Goal: Task Accomplishment & Management: Manage account settings

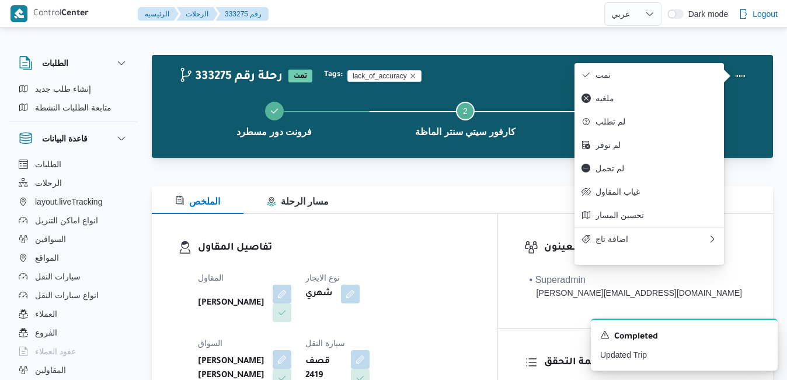
select select "ar"
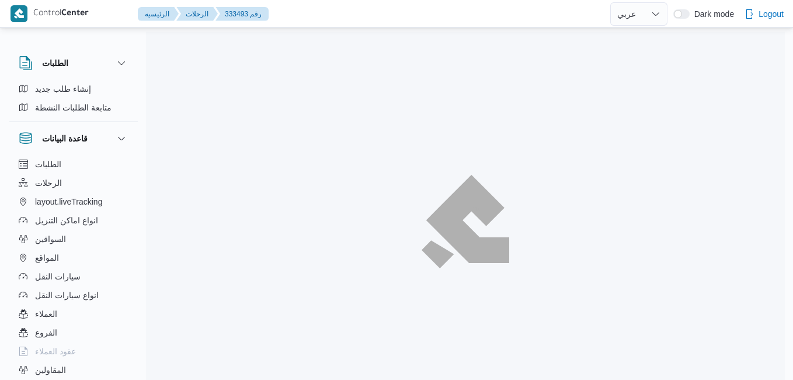
select select "ar"
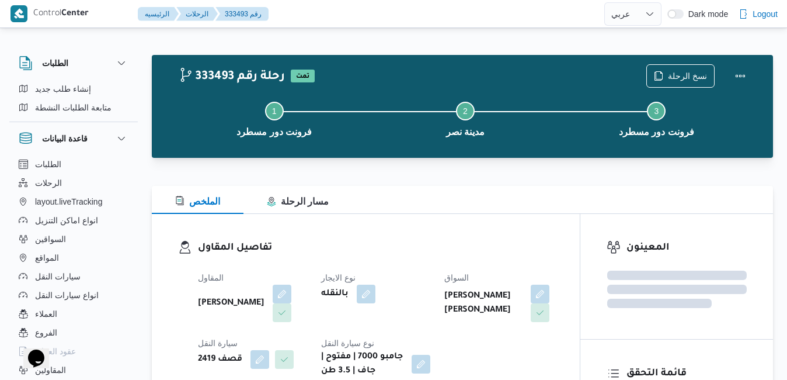
click at [413, 219] on div "تفاصيل المقاول المقاول عبدالقادر عادل عبدالقادر الحسيني نوع الايجار بالنقله الس…" at bounding box center [366, 309] width 428 height 190
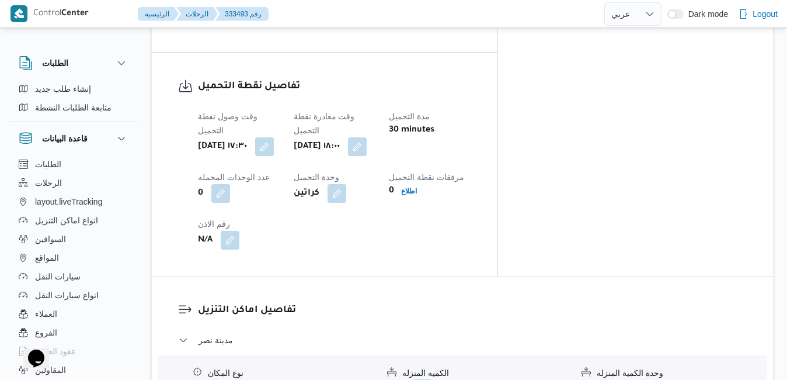
scroll to position [888, 0]
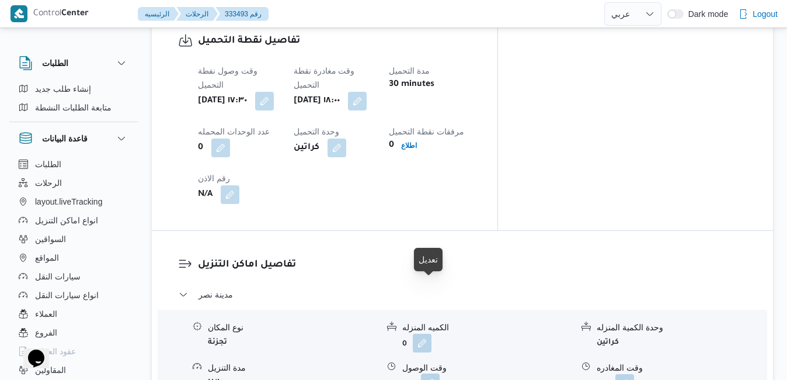
click at [430, 373] on button "button" at bounding box center [430, 382] width 19 height 19
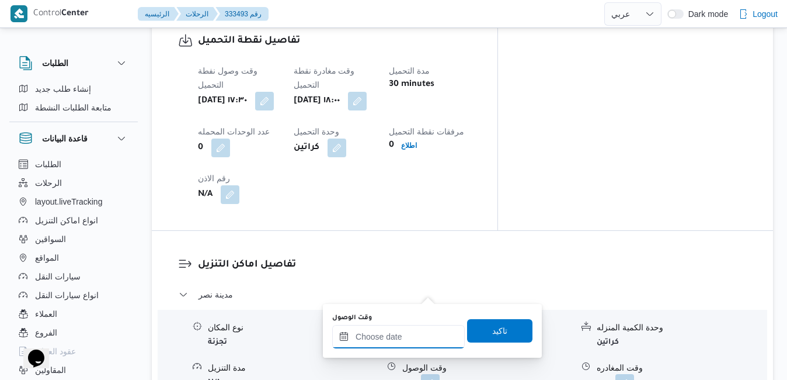
click at [384, 340] on input "وقت الوصول" at bounding box center [398, 336] width 133 height 23
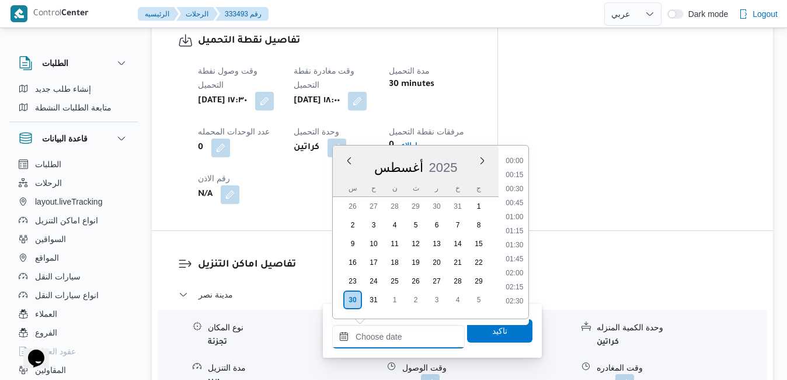
scroll to position [1192, 0]
click at [453, 155] on div "أغسطس 2025" at bounding box center [416, 165] width 166 height 30
click at [512, 280] on li "18:30" at bounding box center [514, 276] width 27 height 12
type input "٣٠/٠٨/٢٠٢٥ ١٨:٣٠"
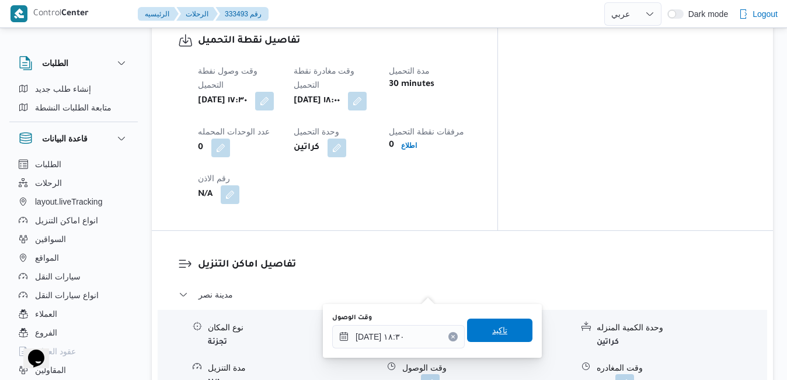
click at [482, 328] on span "تاكيد" at bounding box center [499, 329] width 65 height 23
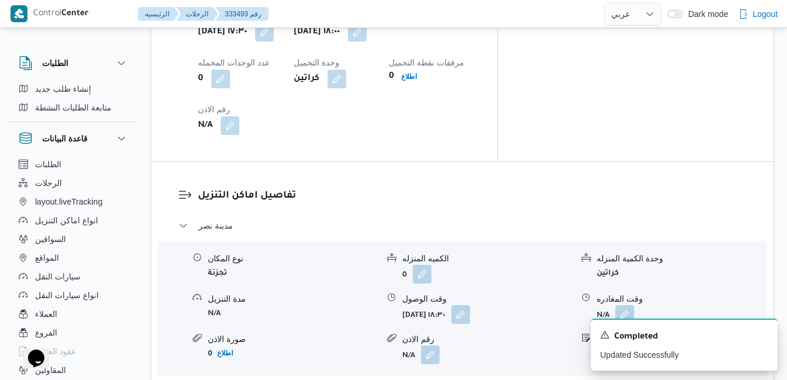
scroll to position [958, 0]
click at [758, 328] on div "A new notification appears Completed Updated Successfully" at bounding box center [684, 344] width 187 height 52
click at [760, 332] on icon "Dismiss toast" at bounding box center [763, 333] width 9 height 9
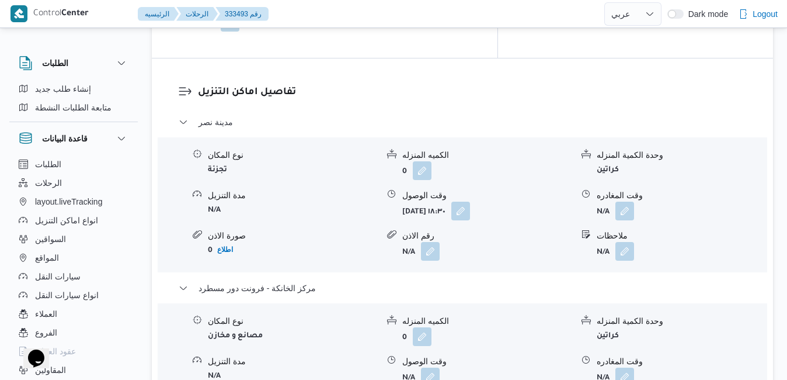
scroll to position [1075, 0]
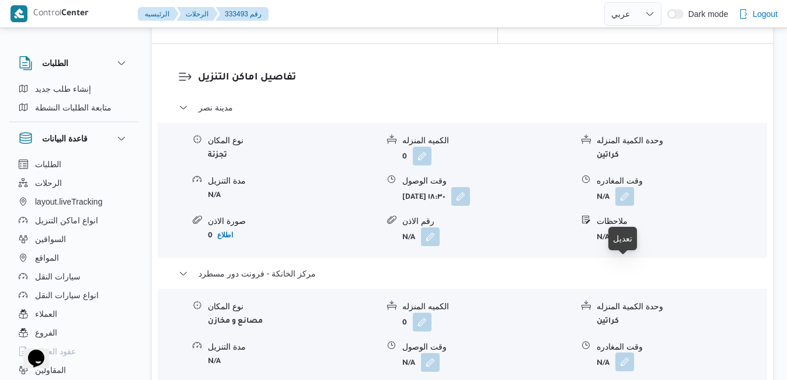
click at [630, 352] on button "button" at bounding box center [625, 361] width 19 height 19
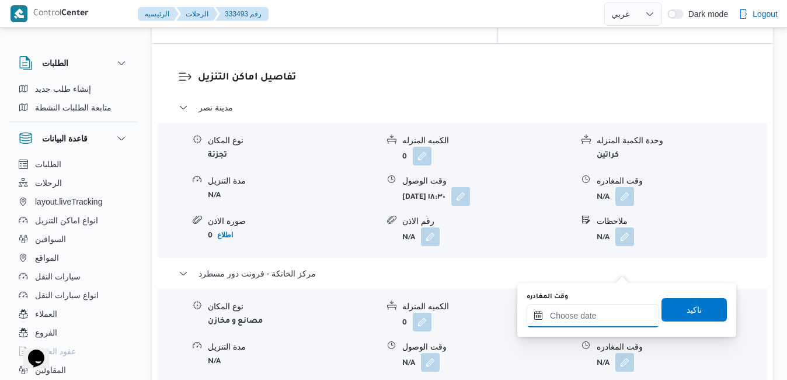
click at [558, 311] on input "وقت المغادره" at bounding box center [593, 315] width 133 height 23
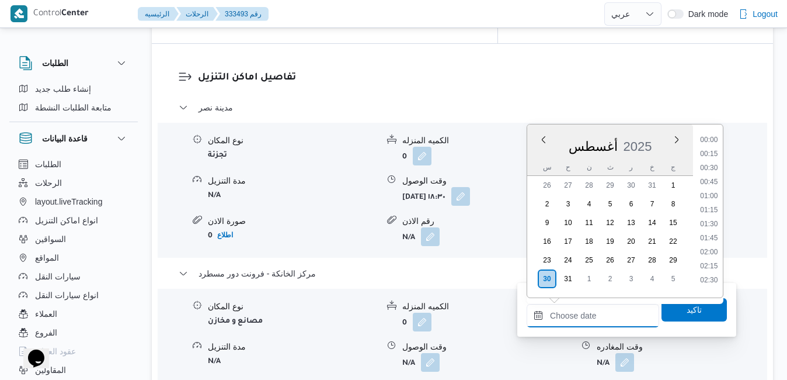
scroll to position [1192, 0]
click at [656, 127] on div "أغسطس ٢٠٢٥ أغسطس 2025 س ح ن ث ر خ ج" at bounding box center [610, 149] width 166 height 51
click at [706, 243] on li "23:00" at bounding box center [709, 238] width 27 height 12
type input "٣٠/٠٨/٢٠٢٥ ٢٣:٠٠"
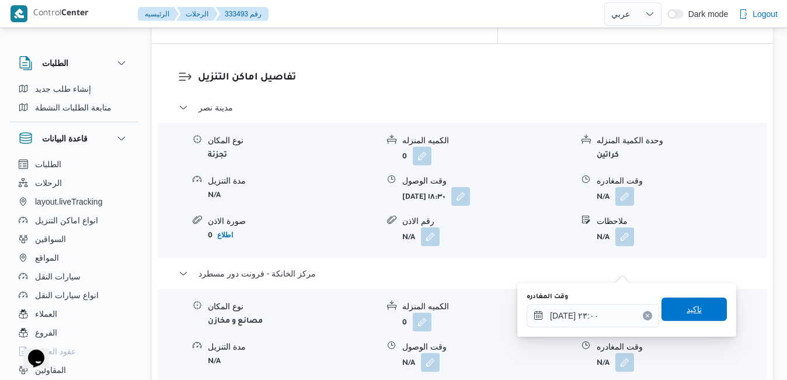
click at [663, 310] on span "تاكيد" at bounding box center [694, 308] width 65 height 23
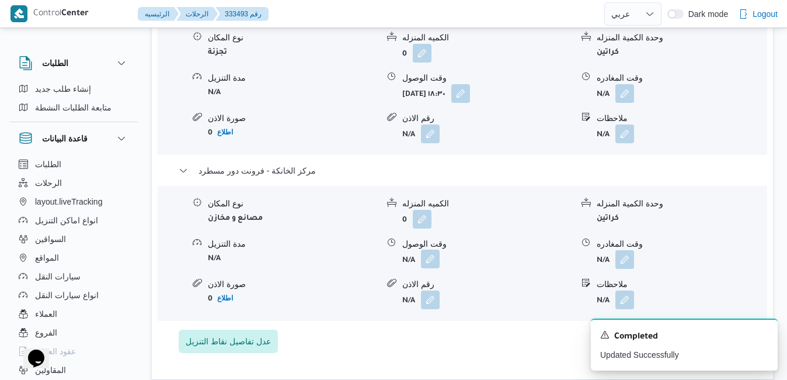
click at [430, 268] on button "button" at bounding box center [430, 258] width 19 height 19
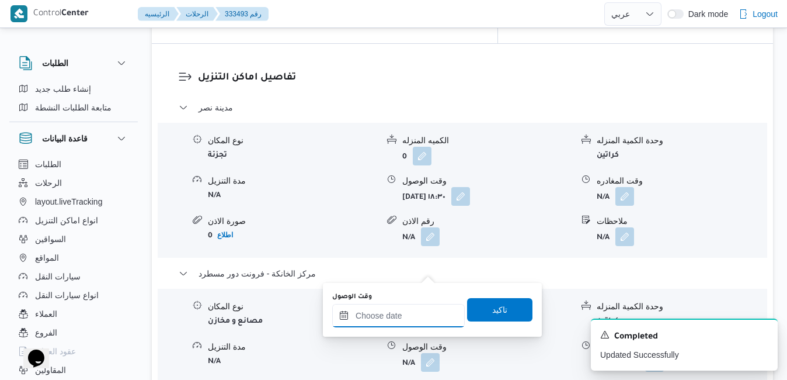
click at [370, 315] on input "وقت الوصول" at bounding box center [398, 315] width 133 height 23
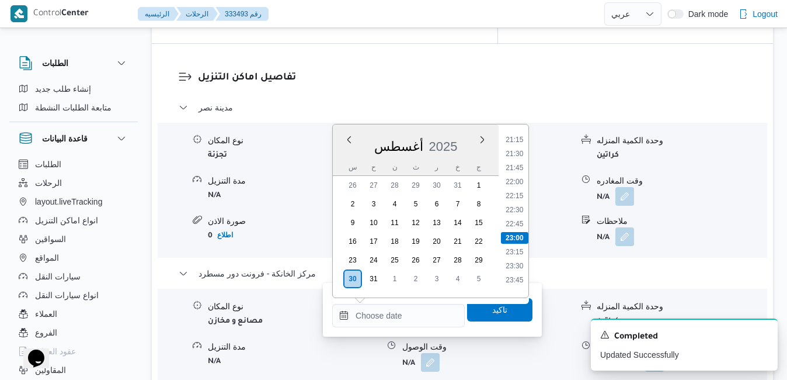
click at [467, 134] on div "أغسطس 2025" at bounding box center [416, 144] width 166 height 30
click at [518, 226] on li "22:45" at bounding box center [514, 224] width 27 height 12
type input "٣٠/٠٨/٢٠٢٥ ٢٢:٤٥"
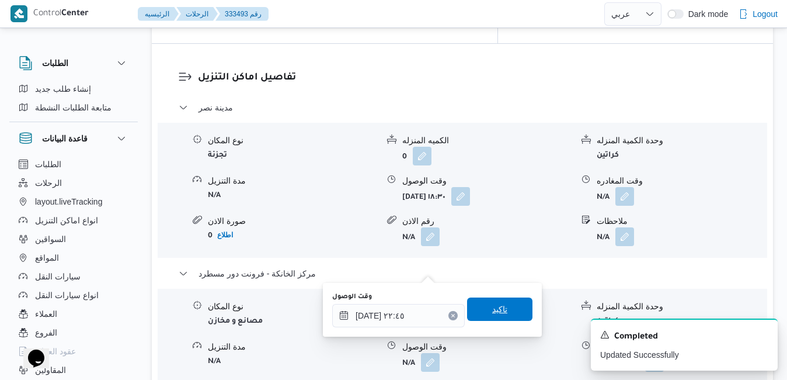
click at [492, 308] on span "تاكيد" at bounding box center [499, 309] width 15 height 14
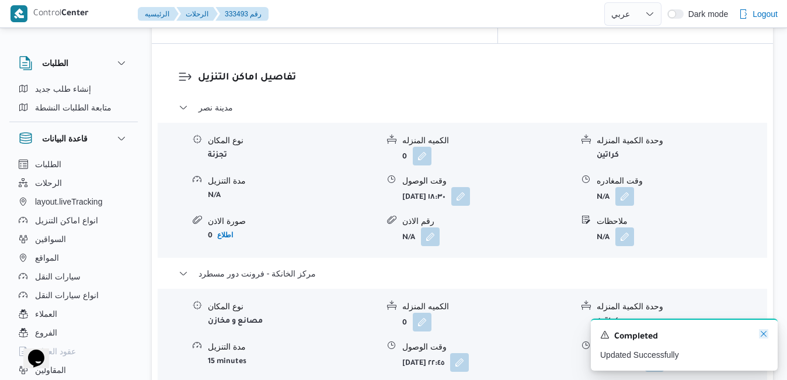
click at [762, 334] on icon "Dismiss toast" at bounding box center [763, 333] width 9 height 9
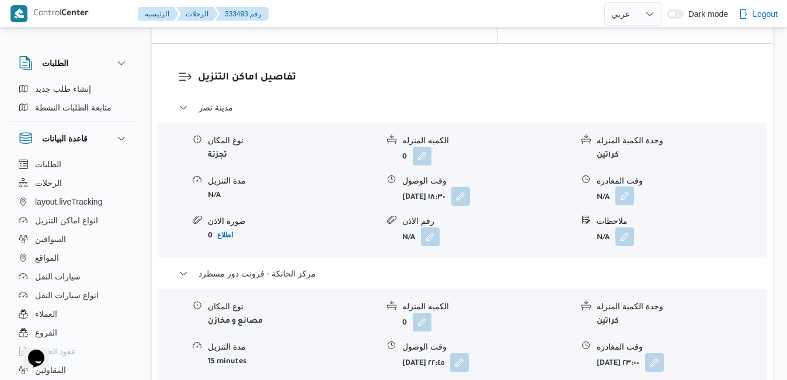
click at [625, 186] on button "button" at bounding box center [625, 195] width 19 height 19
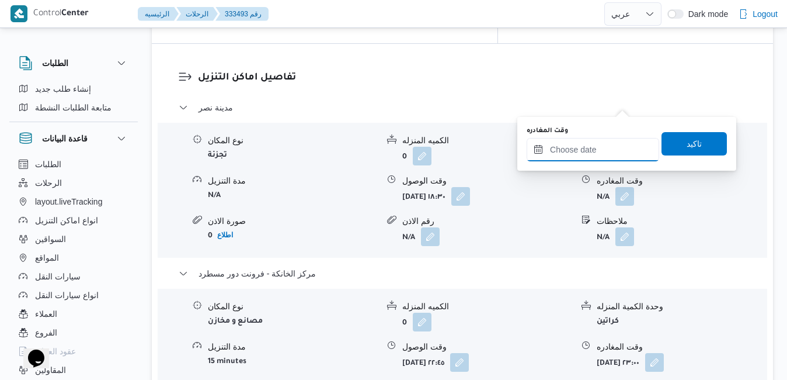
click at [584, 149] on input "وقت المغادره" at bounding box center [593, 149] width 133 height 23
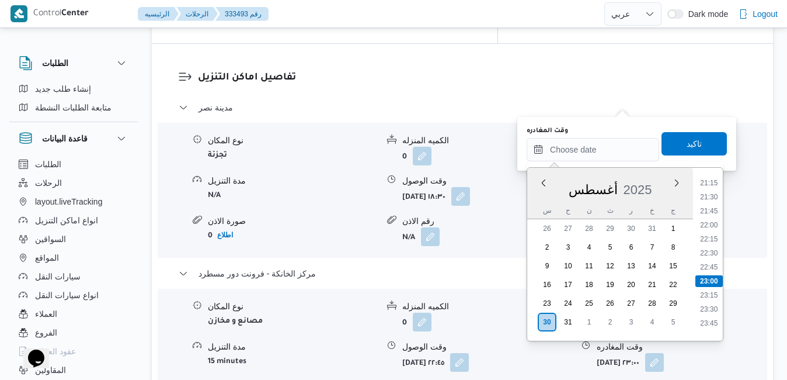
click at [533, 207] on div "س ح ن ث ر خ ج" at bounding box center [610, 210] width 166 height 16
click at [711, 239] on li "22:15" at bounding box center [709, 239] width 27 height 12
type input "٣٠/٠٨/٢٠٢٥ ٢٢:١٥"
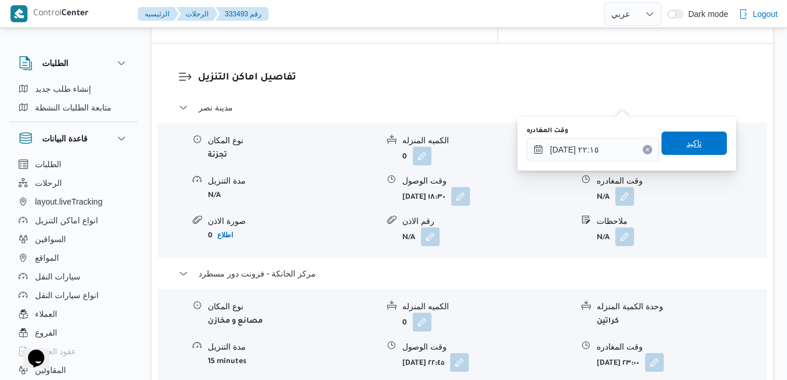
click at [687, 147] on span "تاكيد" at bounding box center [694, 143] width 15 height 14
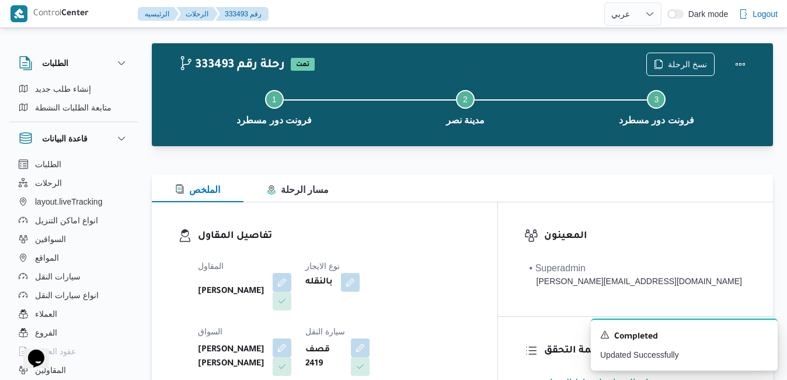
scroll to position [0, 0]
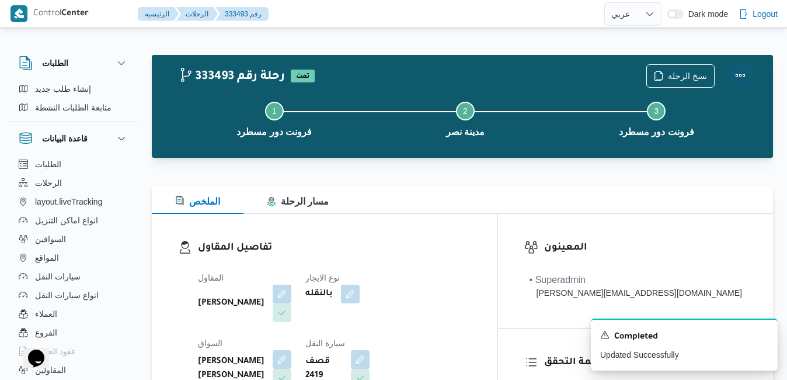
click at [738, 79] on button "Actions" at bounding box center [740, 75] width 23 height 23
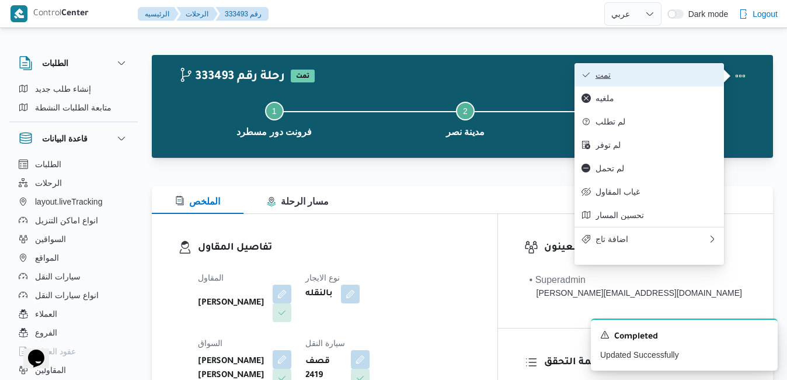
click at [627, 79] on span "تمت" at bounding box center [656, 74] width 121 height 9
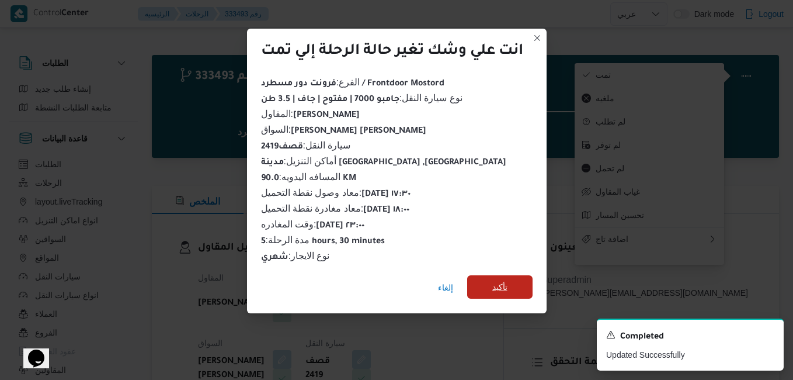
click at [512, 284] on span "تأكيد" at bounding box center [499, 286] width 65 height 23
